Goal: Task Accomplishment & Management: Manage account settings

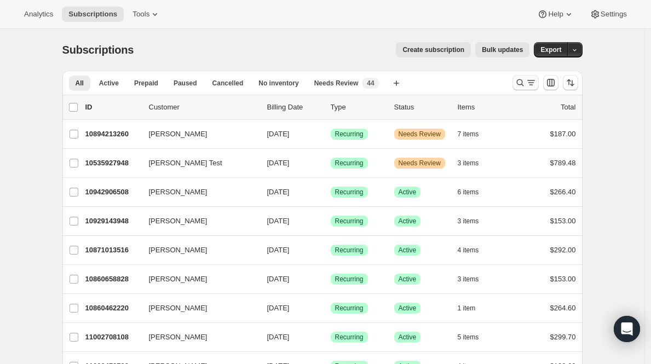
click at [521, 79] on icon "Search and filter results" at bounding box center [520, 82] width 11 height 11
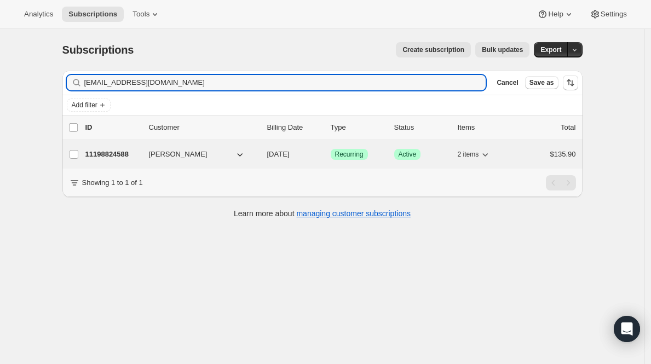
type input "[EMAIL_ADDRESS][DOMAIN_NAME]"
click at [95, 158] on p "11198824588" at bounding box center [112, 154] width 55 height 11
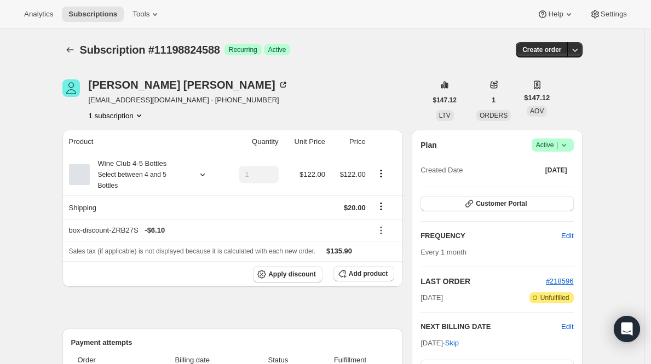
click at [551, 141] on span "Active |" at bounding box center [552, 145] width 33 height 11
click at [542, 185] on span "Cancel subscription" at bounding box center [552, 185] width 62 height 8
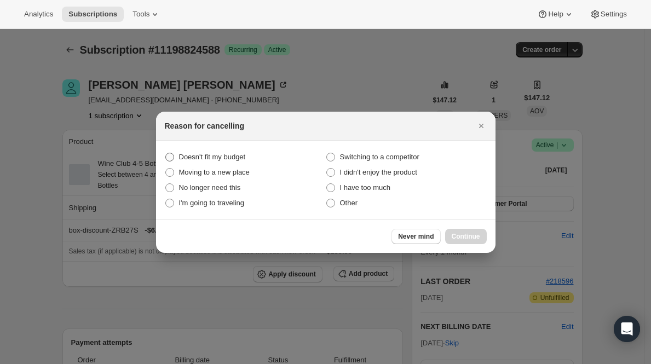
click at [210, 155] on span "Doesn't fit my budget" at bounding box center [212, 157] width 67 height 8
click at [166, 153] on budget "Doesn't fit my budget" at bounding box center [165, 153] width 1 height 1
radio budget "true"
click at [464, 230] on button "Continue" at bounding box center [466, 236] width 42 height 15
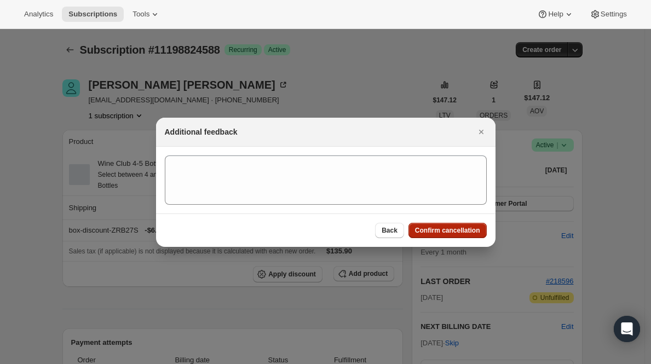
click at [463, 231] on span "Confirm cancellation" at bounding box center [447, 230] width 65 height 9
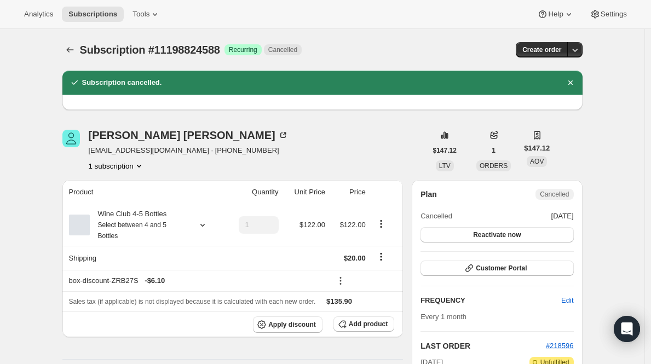
click at [83, 53] on span "Subscription #11198824588" at bounding box center [150, 50] width 140 height 12
click at [76, 49] on icon "Subscriptions" at bounding box center [70, 49] width 11 height 11
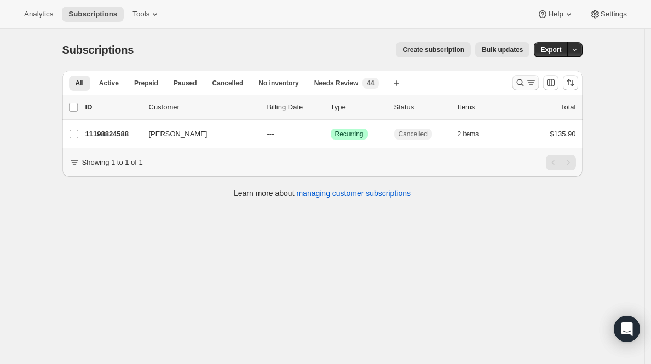
click at [525, 83] on icon "Search and filter results" at bounding box center [520, 82] width 11 height 11
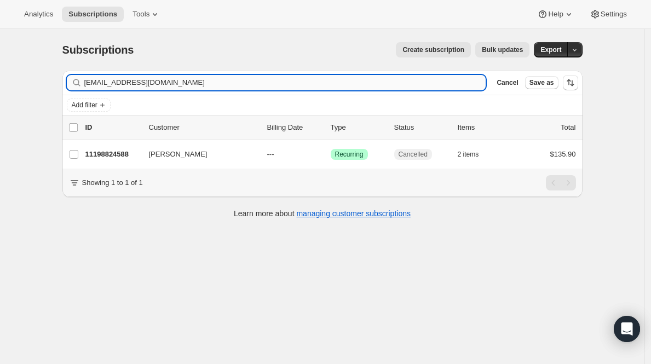
click at [245, 81] on input "[EMAIL_ADDRESS][DOMAIN_NAME]" at bounding box center [285, 82] width 402 height 15
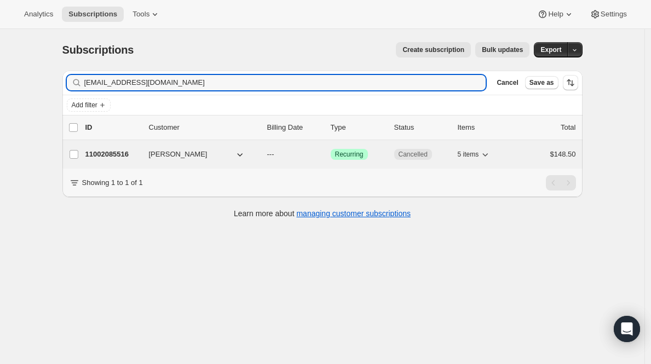
type input "[EMAIL_ADDRESS][DOMAIN_NAME]"
click at [113, 157] on p "11002085516" at bounding box center [112, 154] width 55 height 11
